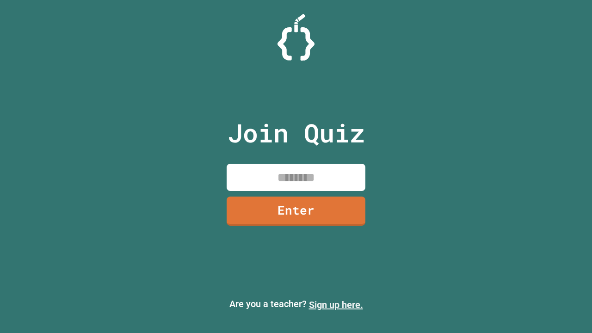
click at [336, 305] on link "Sign up here." at bounding box center [336, 304] width 54 height 11
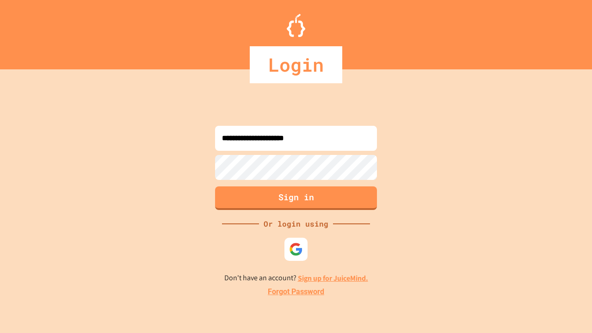
type input "**********"
